Goal: Task Accomplishment & Management: Use online tool/utility

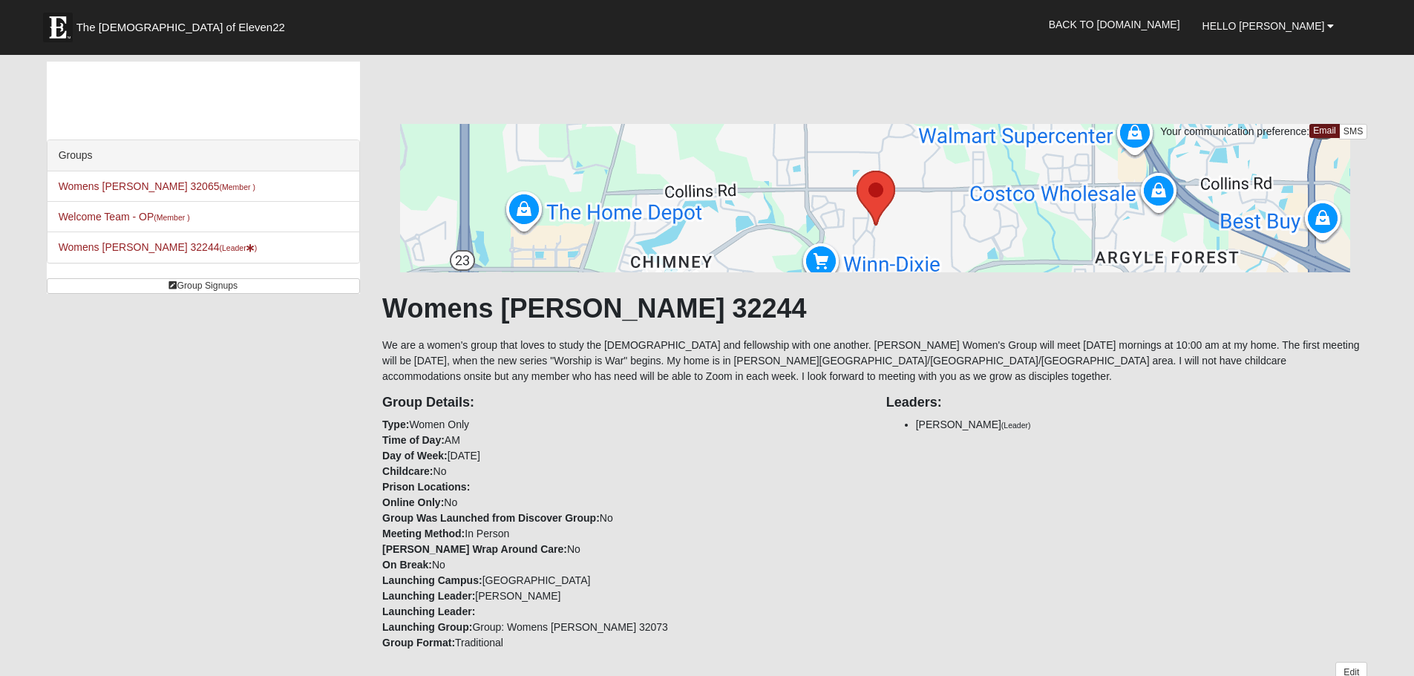
click at [1134, 483] on div "Group Details: Type: Women Only Time of Day: AM Day of Week: Tuesday Childcare:…" at bounding box center [874, 518] width 1007 height 267
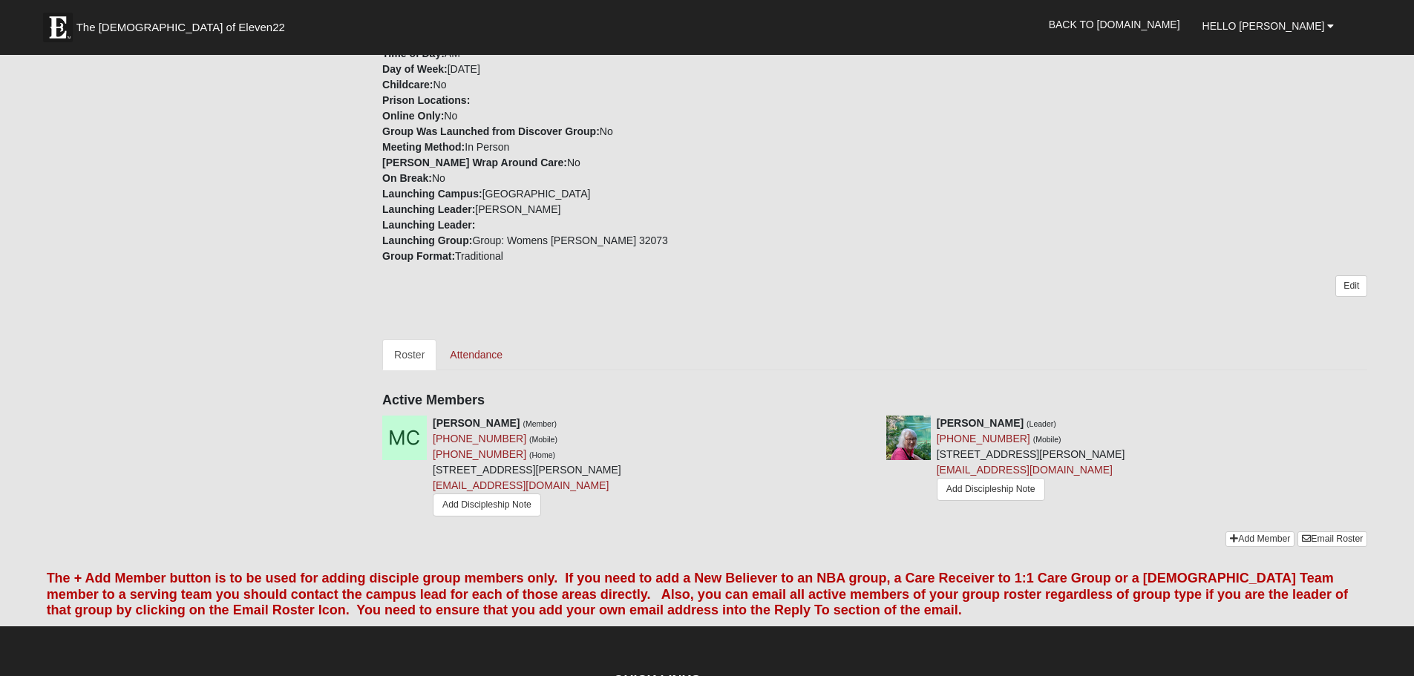
scroll to position [416, 0]
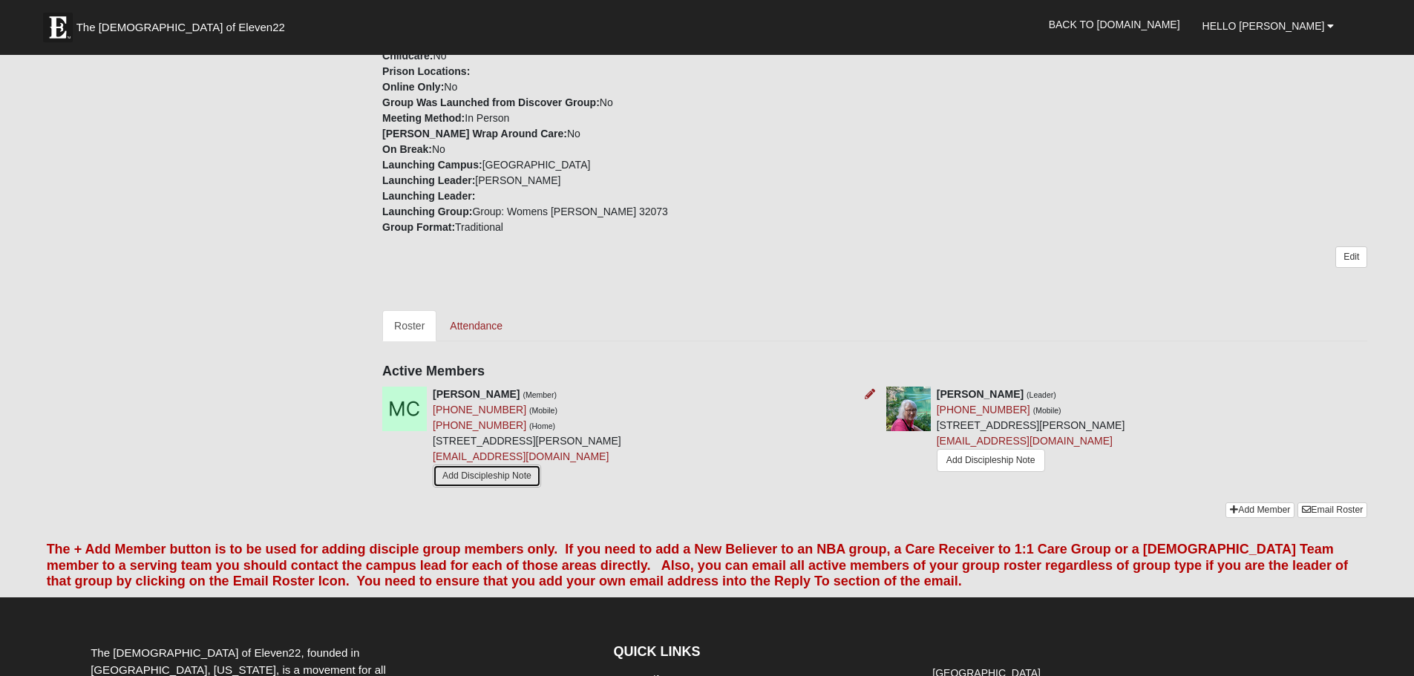
click at [526, 476] on link "Add Discipleship Note" at bounding box center [487, 476] width 108 height 23
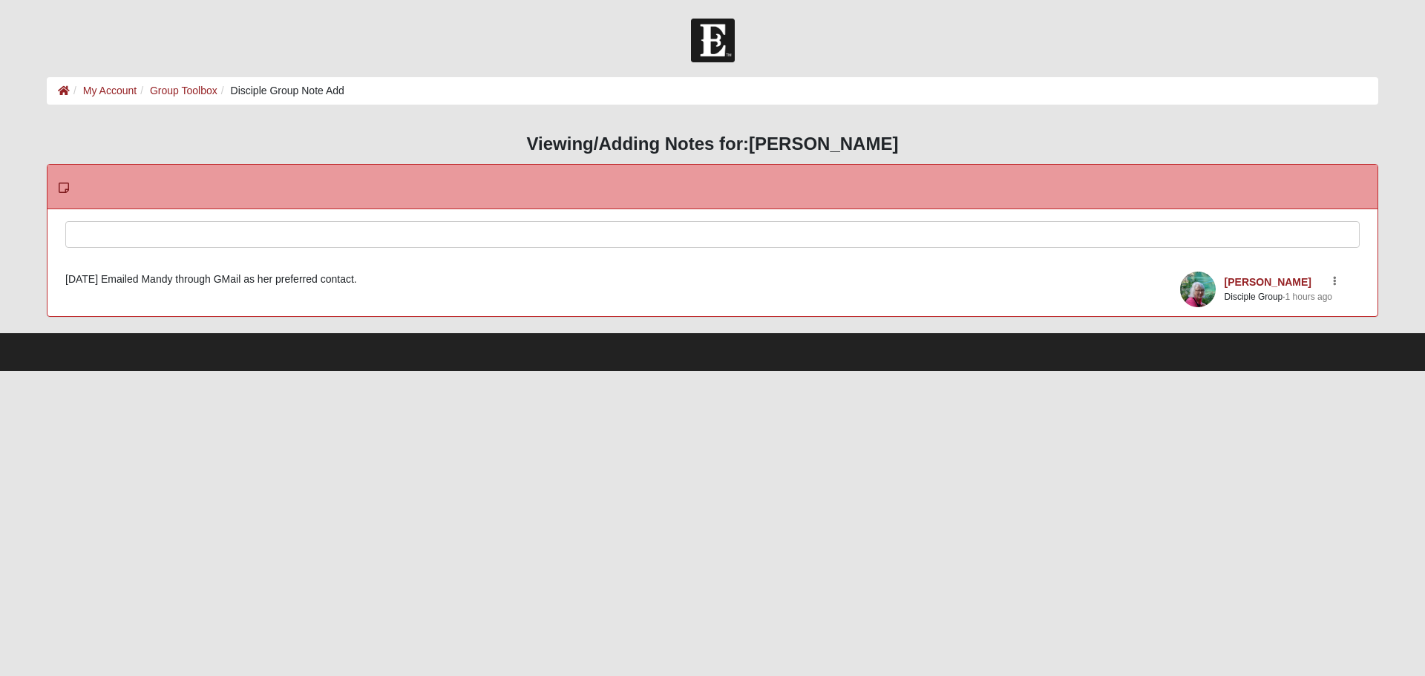
click at [190, 235] on div at bounding box center [712, 254] width 1293 height 65
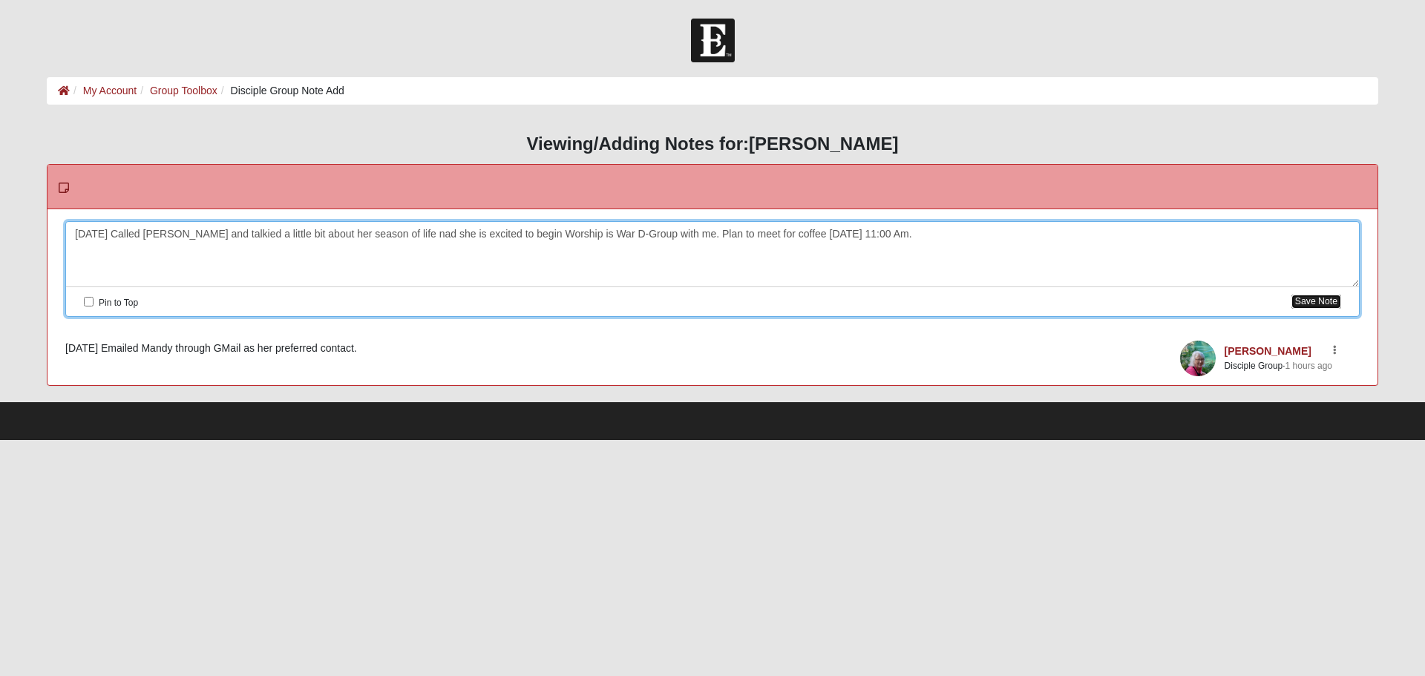
click at [1307, 304] on button "Save Note" at bounding box center [1317, 302] width 50 height 14
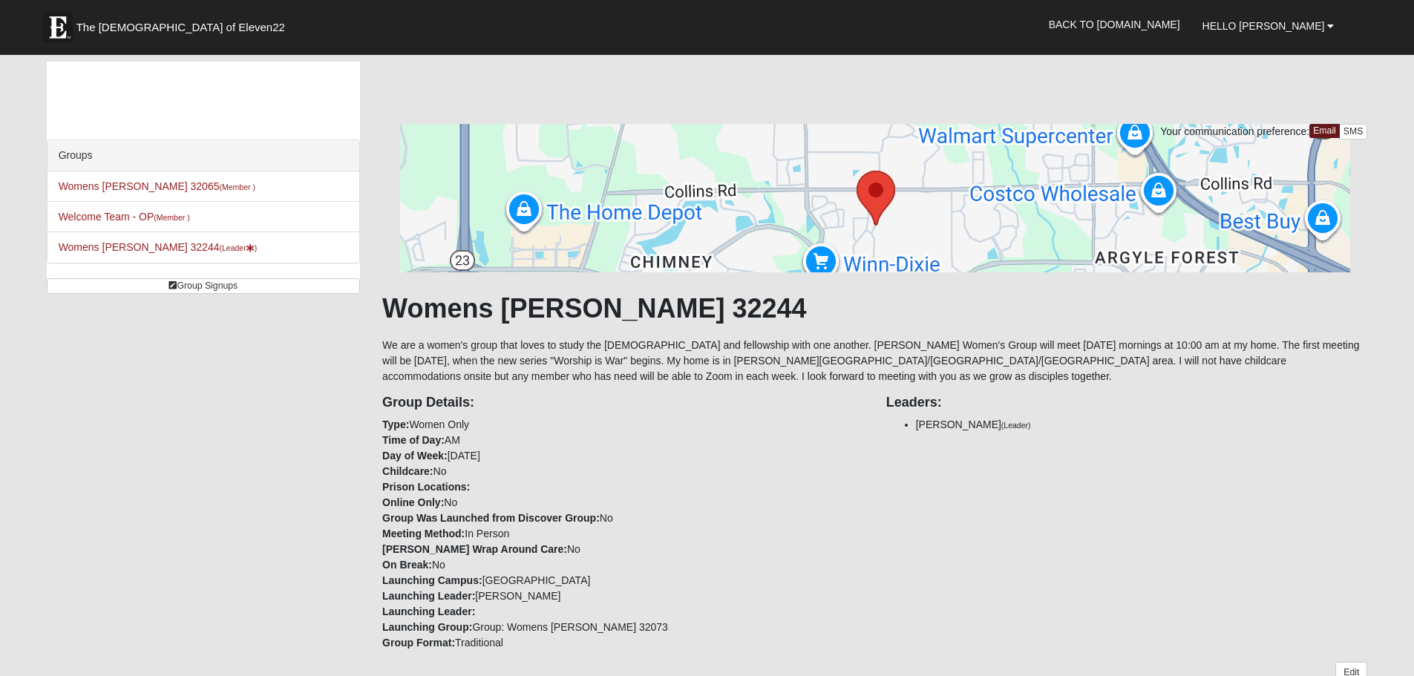
scroll to position [416, 0]
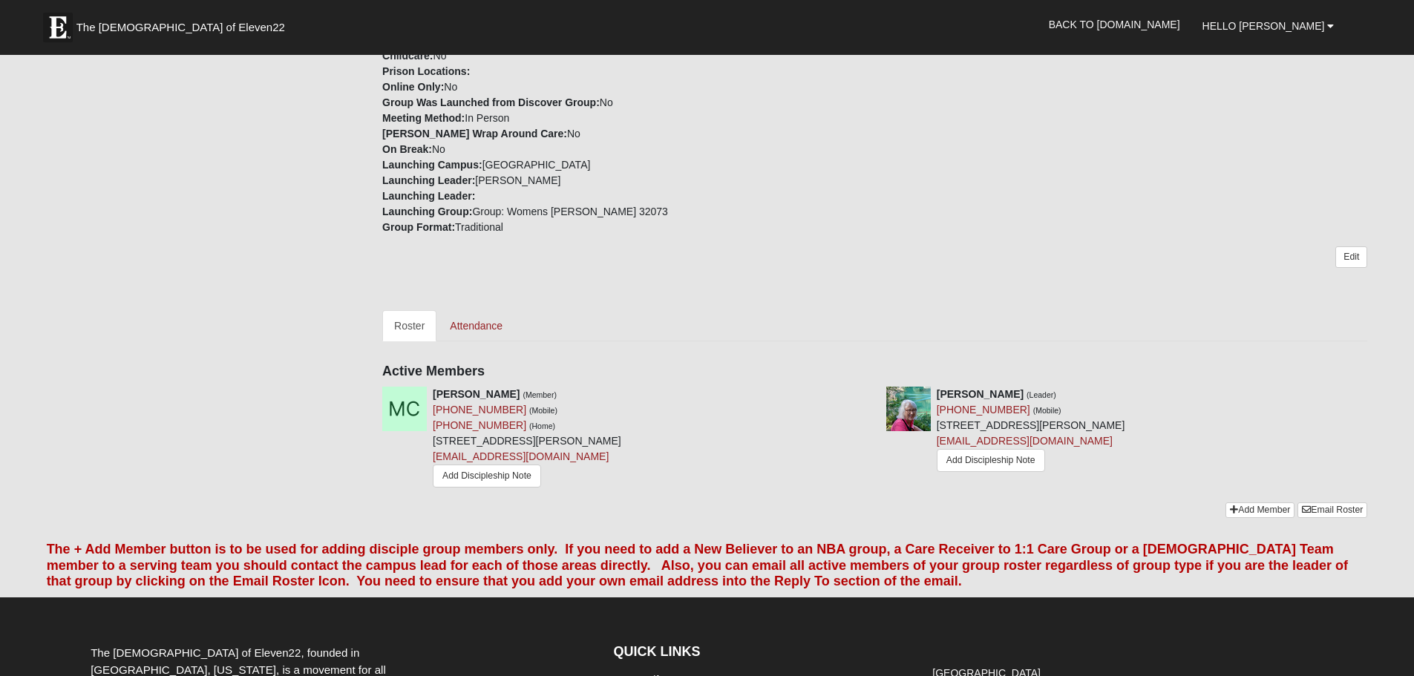
click at [716, 351] on div "Your communication preference: Email SMS Womens Costley 32244 We are a women's …" at bounding box center [874, 105] width 985 height 794
